Goal: Task Accomplishment & Management: Use online tool/utility

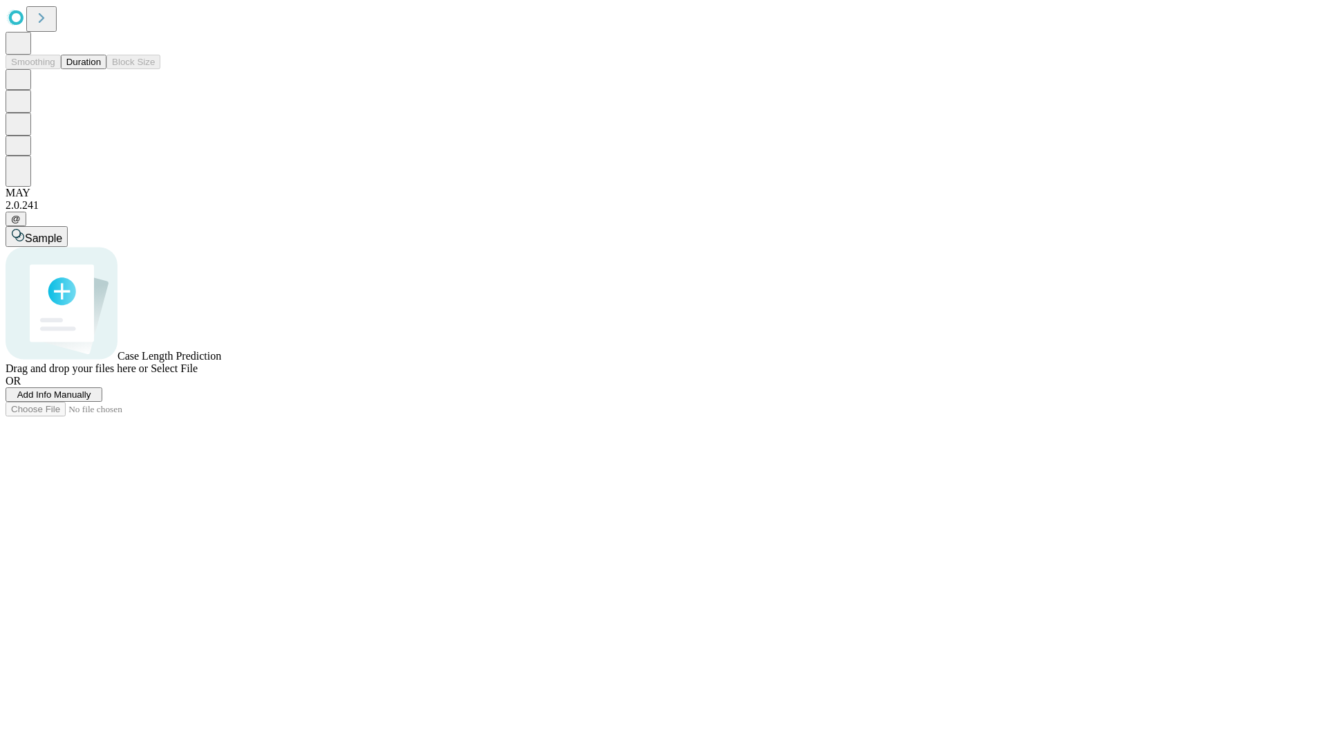
click at [101, 69] on button "Duration" at bounding box center [84, 62] width 46 height 15
click at [198, 374] on span "Select File" at bounding box center [174, 368] width 47 height 12
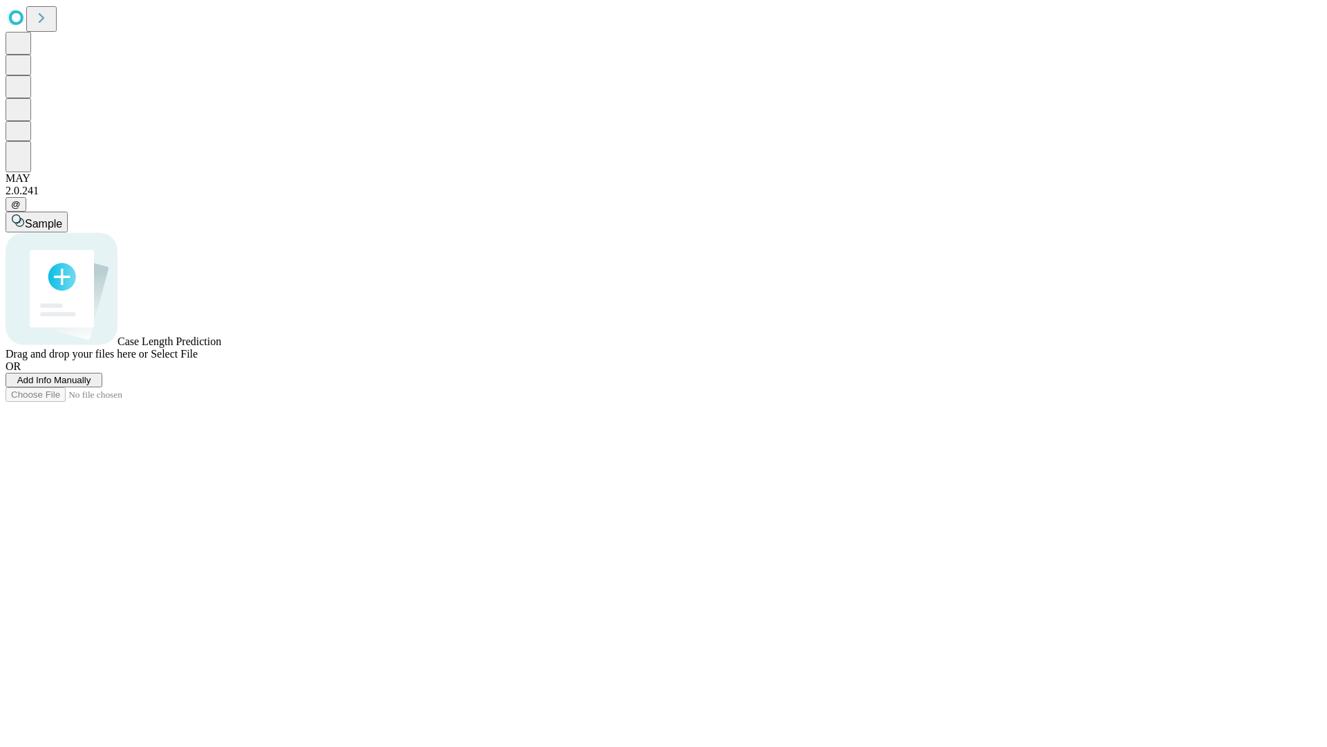
click at [198, 359] on span "Select File" at bounding box center [174, 354] width 47 height 12
